Goal: Transaction & Acquisition: Purchase product/service

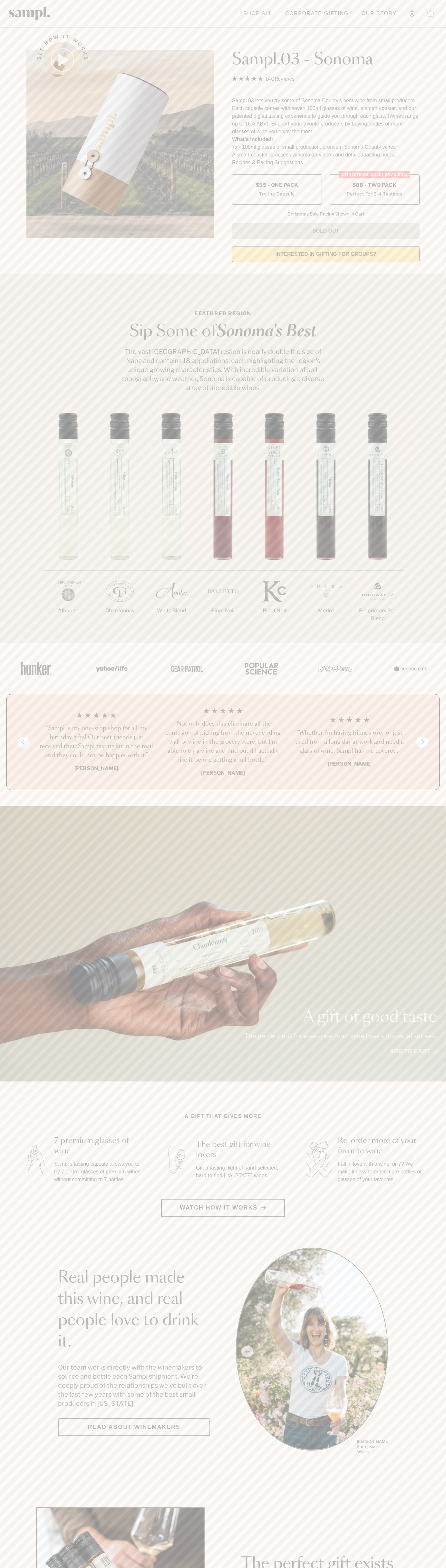
click at [374, 185] on span "$88 - Two Pack" at bounding box center [375, 185] width 44 height 7
click at [223, 742] on h3 "“Not only does this eliminate all the confusion of picking from the never endin…" at bounding box center [223, 742] width 116 height 45
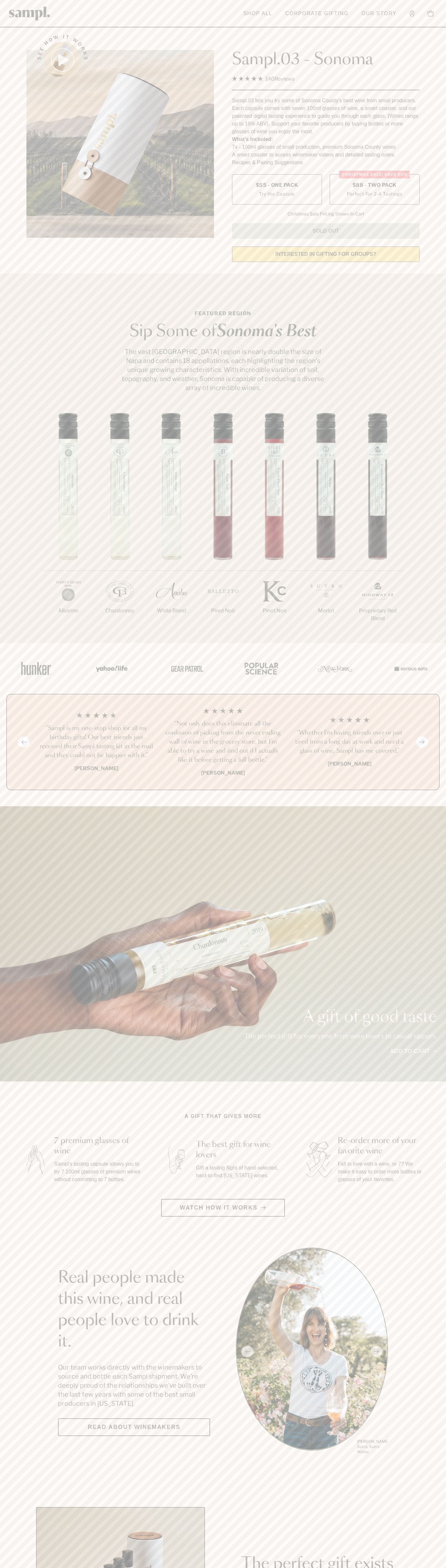
click at [232, 11] on header "Toggle navigation menu Shop All Corporate Gifting Our Story Account Story Shop …" at bounding box center [223, 14] width 446 height 28
click at [425, 485] on div "1/7 Albarino 2/7 Chardonnay 3/7" at bounding box center [223, 528] width 446 height 230
click at [446, 1568] on html "Skip to main content Toggle navigation menu Shop All Corporate Gifting Our Stor…" at bounding box center [223, 1513] width 446 height 3027
click at [13, 204] on section "See how it works Sampl.03 - Sonoma 4.9 Rated 4.9 out of 5 stars 140 Reviews Cli…" at bounding box center [223, 146] width 446 height 241
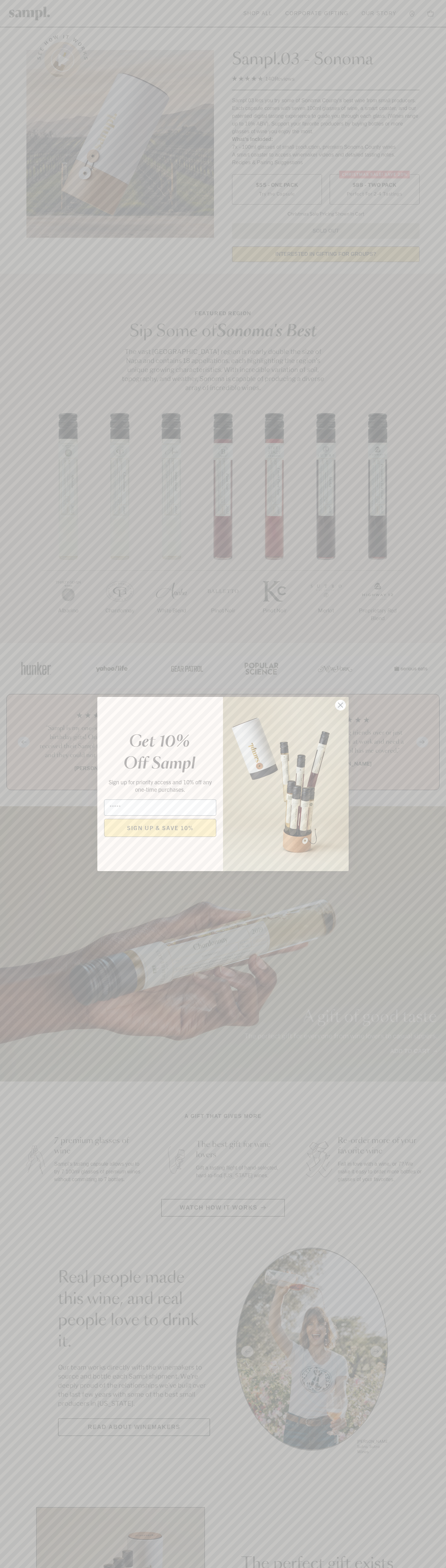
click at [341, 705] on icon "Close dialog" at bounding box center [341, 705] width 5 height 5
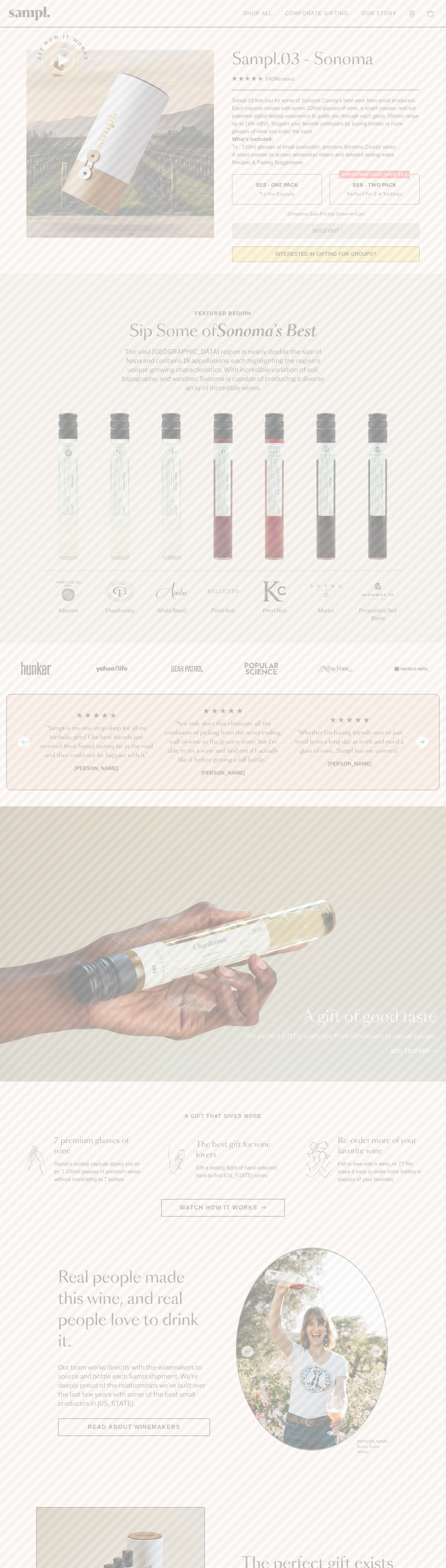
click at [374, 185] on span "$88 - Two Pack" at bounding box center [375, 185] width 44 height 7
click at [223, 742] on h3 "“Not only does this eliminate all the confusion of picking from the never endin…" at bounding box center [223, 742] width 116 height 45
